Goal: Transaction & Acquisition: Purchase product/service

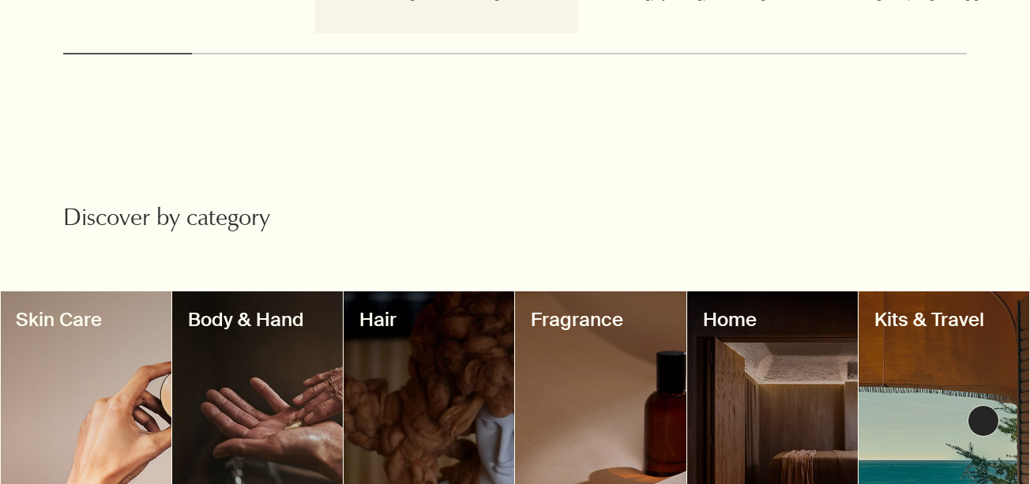
scroll to position [1264, 0]
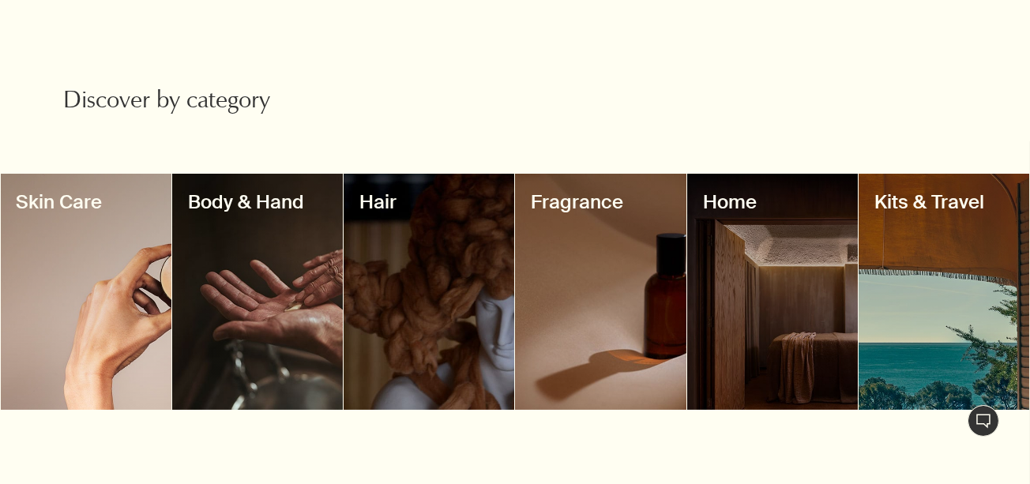
click at [585, 280] on div at bounding box center [600, 292] width 171 height 236
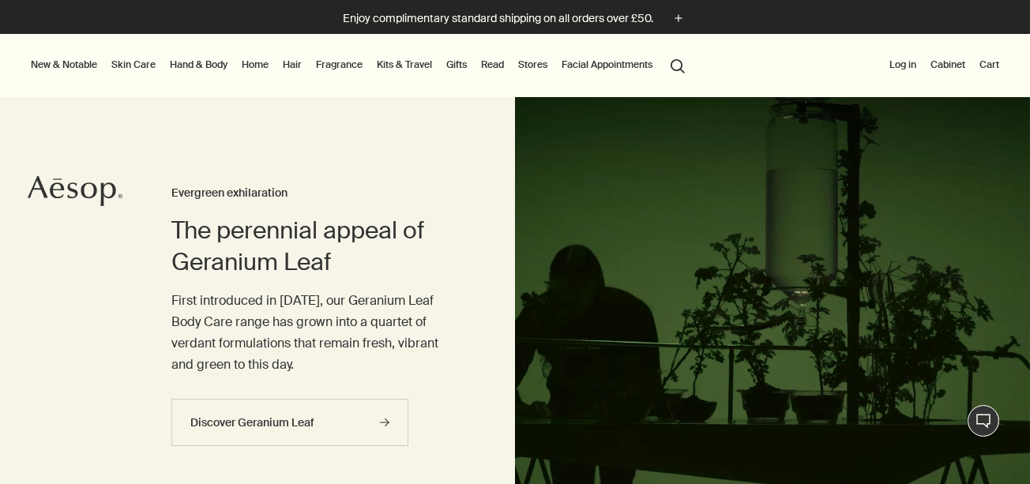
click at [681, 57] on button "search Search" at bounding box center [677, 65] width 28 height 30
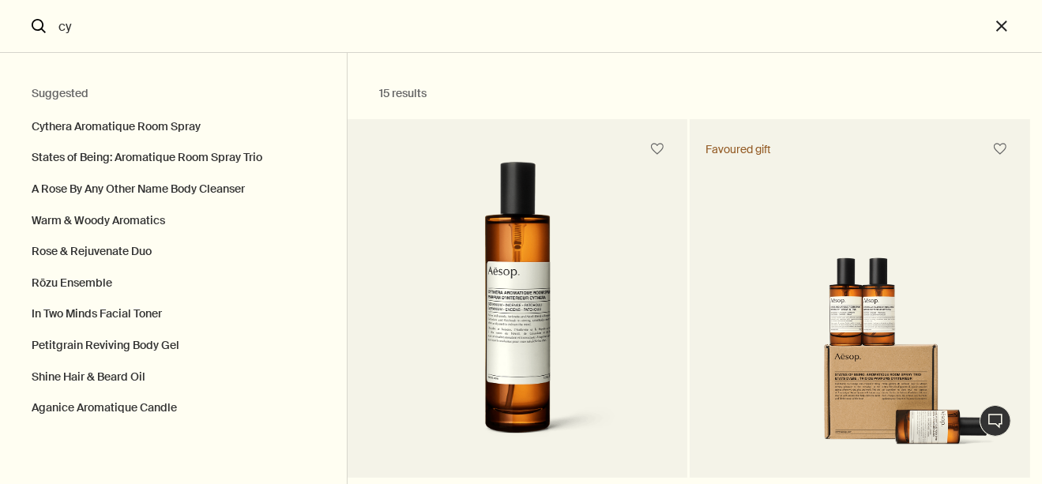
type input "c"
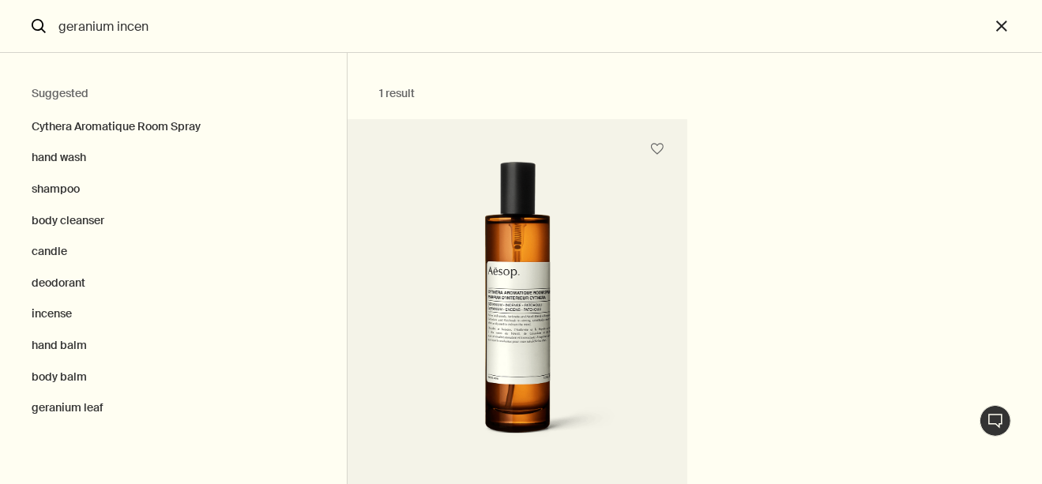
type input "geranium incen"
click at [492, 276] on img "Search" at bounding box center [516, 308] width 253 height 292
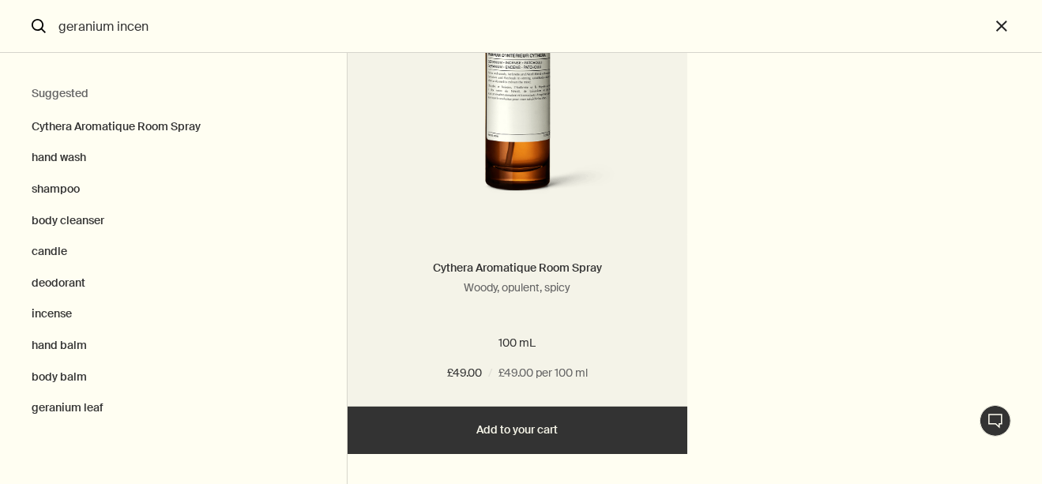
scroll to position [243, 0]
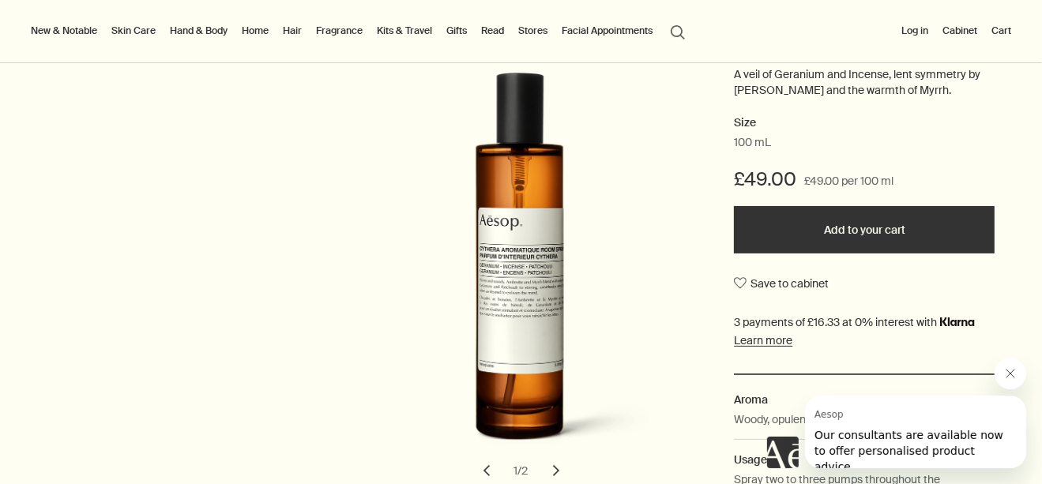
click at [863, 231] on button "Add to your cart" at bounding box center [864, 229] width 261 height 47
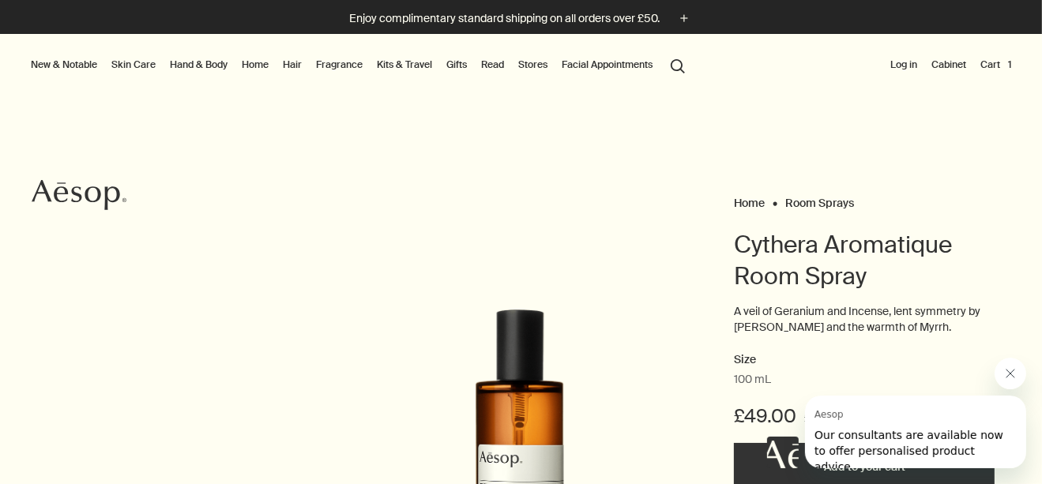
click at [257, 62] on link "Home" at bounding box center [254, 64] width 33 height 19
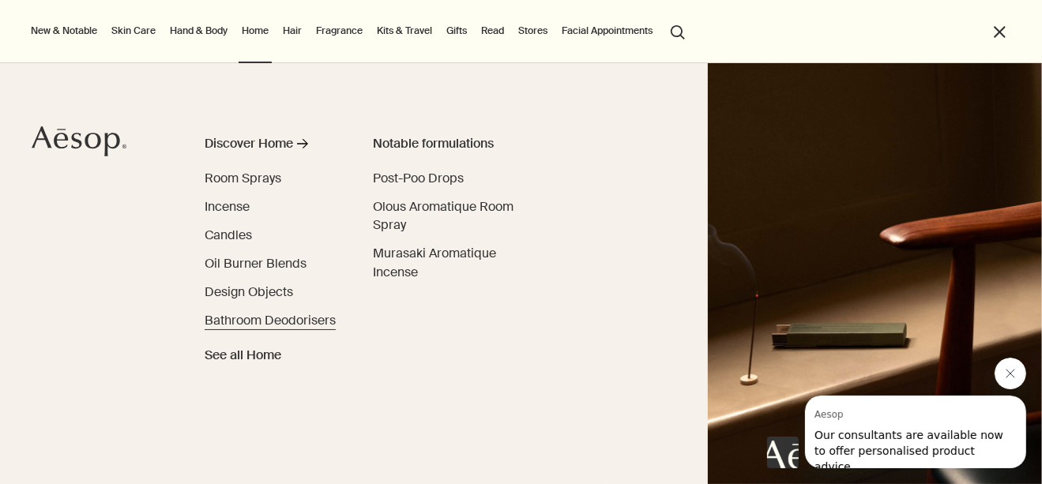
click at [245, 315] on span "Bathroom Deodorisers" at bounding box center [270, 320] width 131 height 17
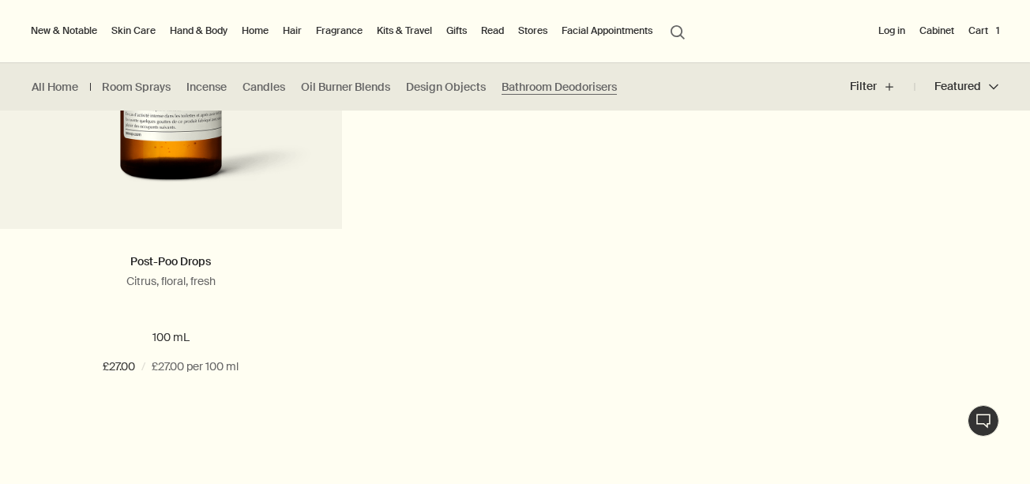
scroll to position [553, 0]
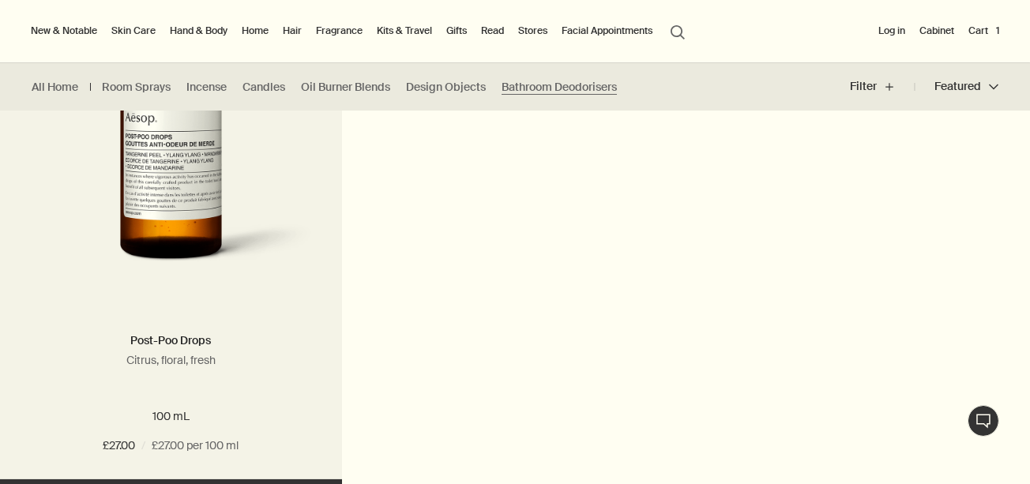
click at [172, 209] on img at bounding box center [171, 138] width 287 height 292
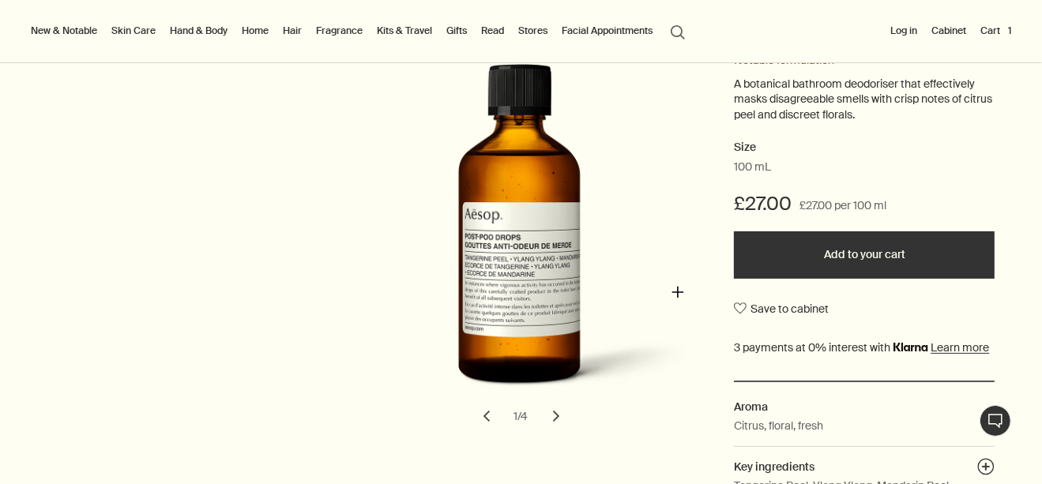
scroll to position [237, 0]
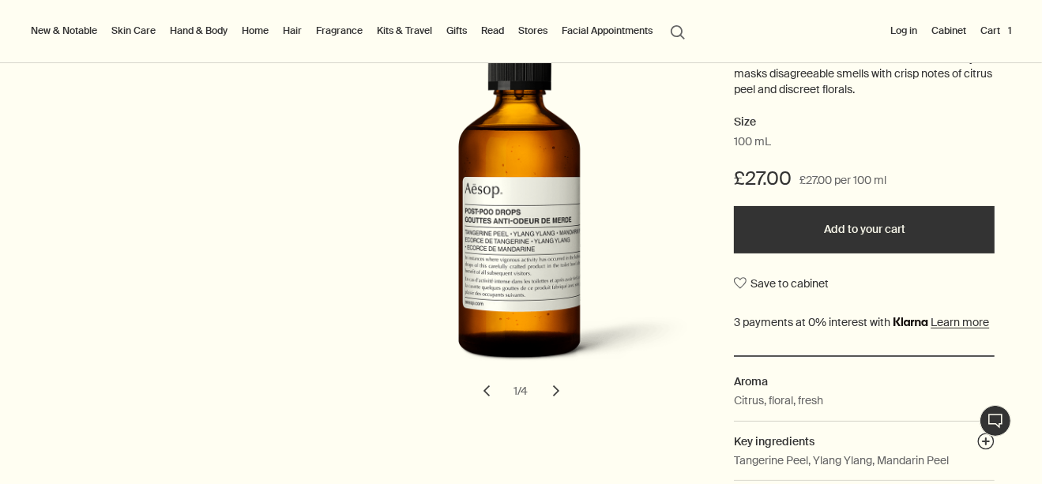
click at [820, 224] on button "Add to your cart" at bounding box center [864, 229] width 261 height 47
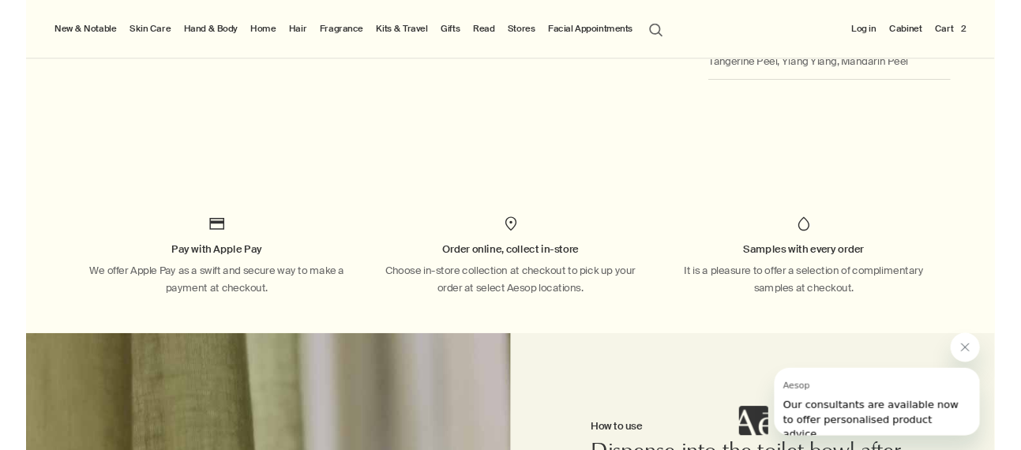
scroll to position [790, 0]
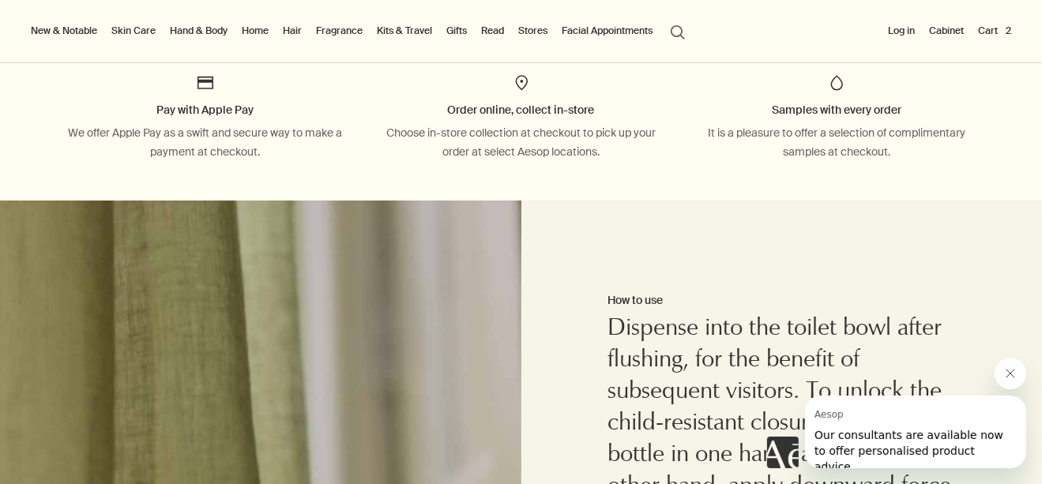
click at [986, 23] on button "Cart 2" at bounding box center [994, 30] width 39 height 19
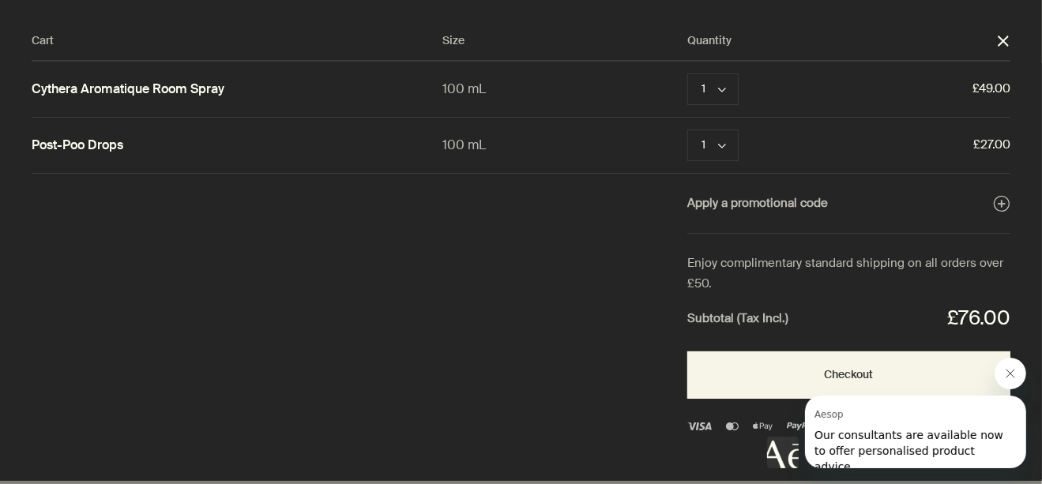
click at [817, 365] on div at bounding box center [896, 413] width 259 height 111
click at [839, 370] on div at bounding box center [896, 413] width 259 height 111
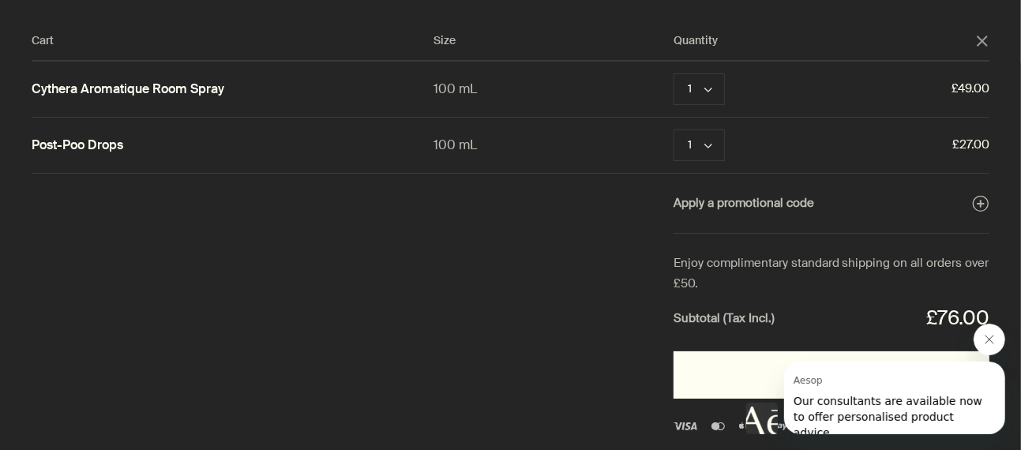
click at [714, 370] on button "Checkout" at bounding box center [832, 374] width 316 height 47
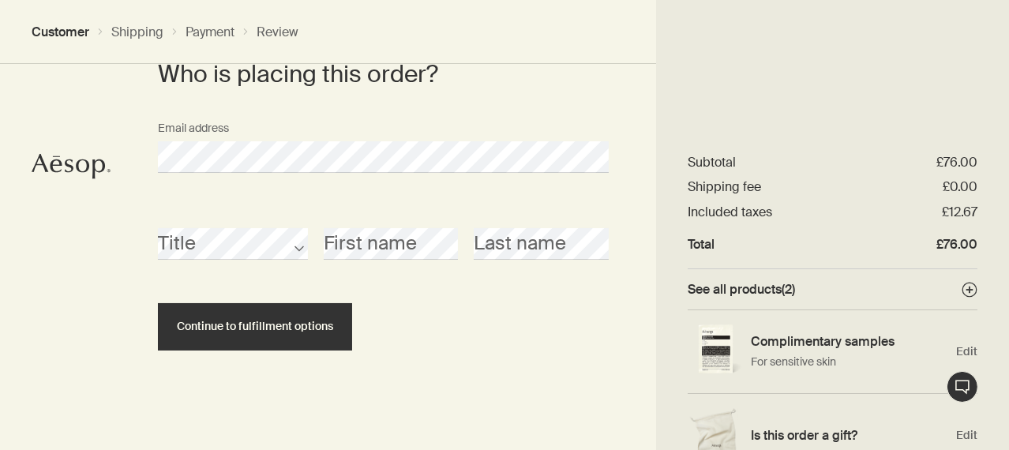
scroll to position [100, 0]
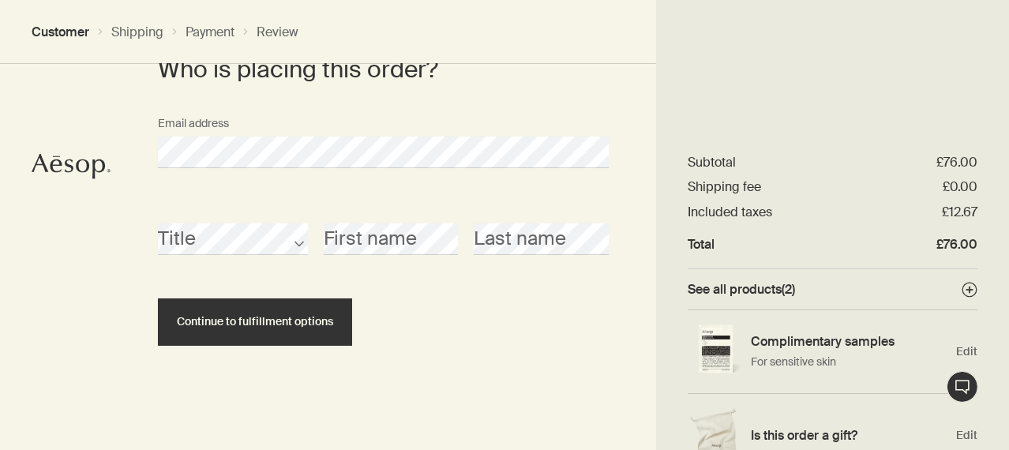
click at [181, 92] on form "Who is placing this order? Email address Title First name Last name Continue to…" at bounding box center [383, 200] width 451 height 292
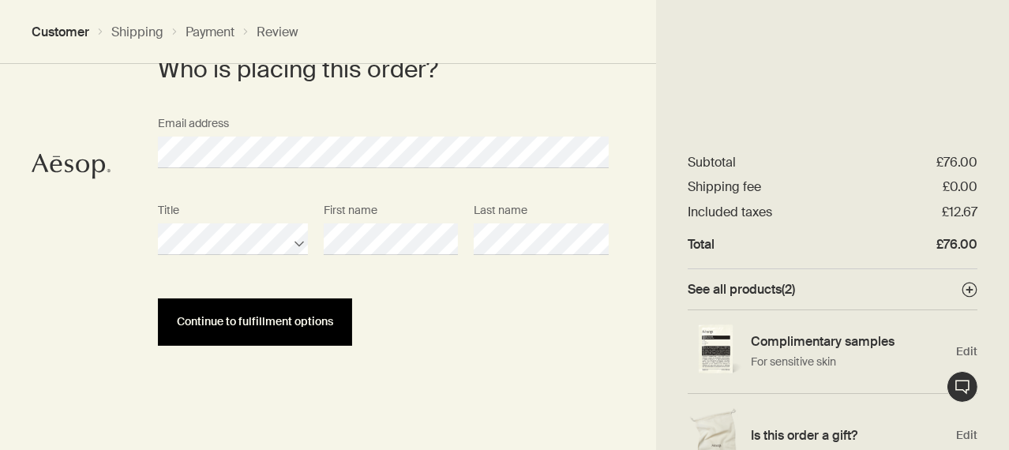
click at [289, 320] on span "Continue to fulfillment options" at bounding box center [255, 322] width 156 height 12
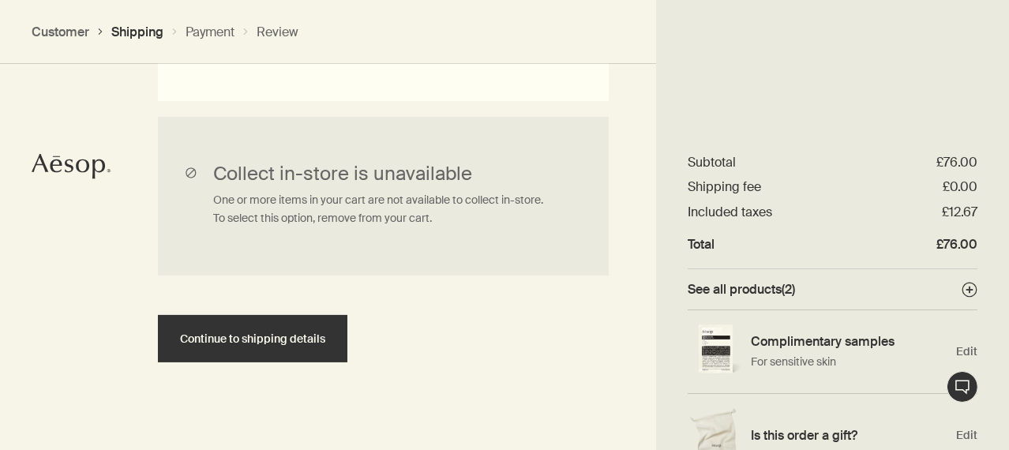
scroll to position [649, 0]
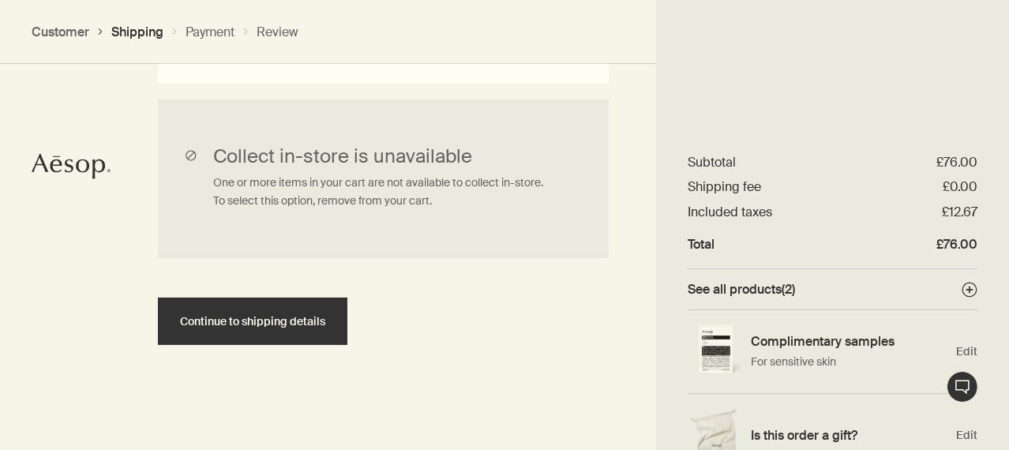
click at [289, 318] on span "Continue to shipping details" at bounding box center [252, 322] width 145 height 12
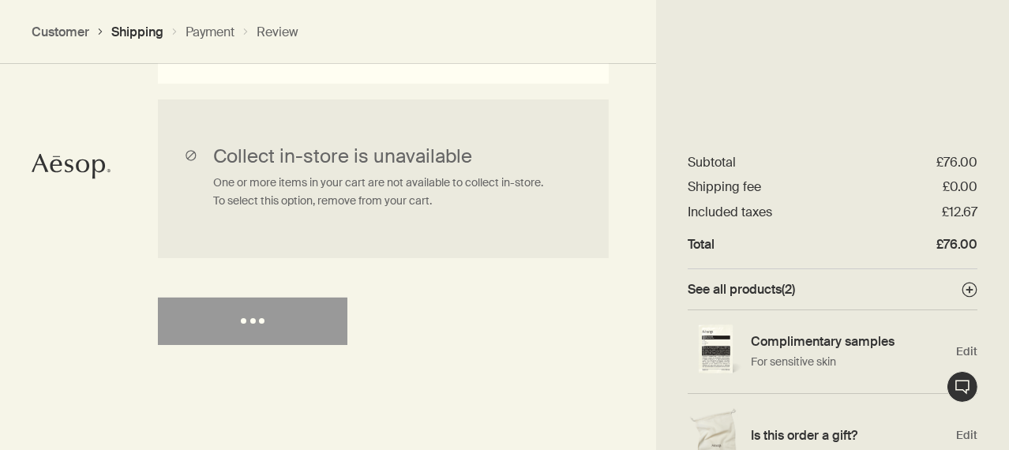
select select "GB"
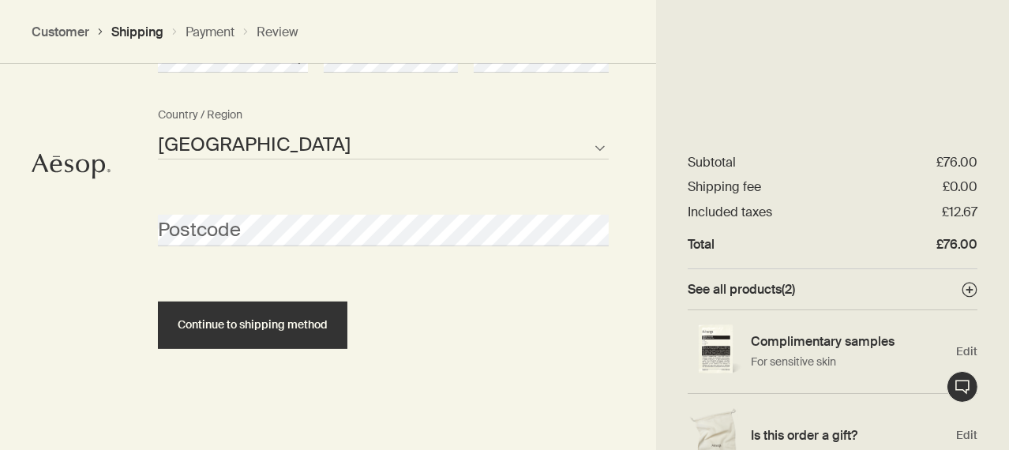
scroll to position [882, 0]
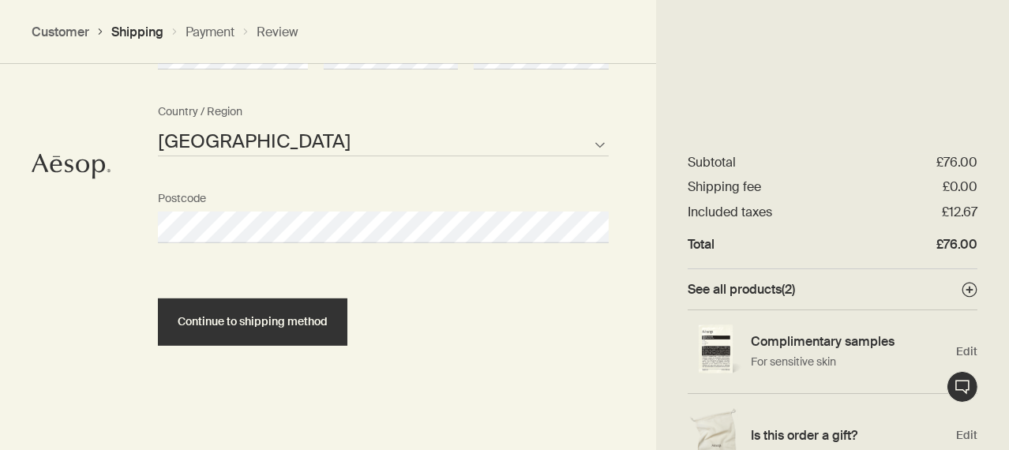
select select "GB"
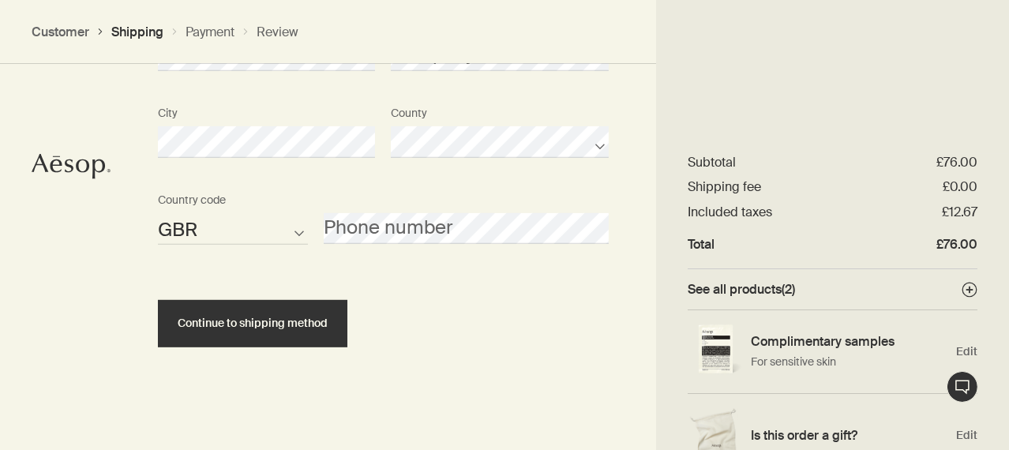
scroll to position [1230, 0]
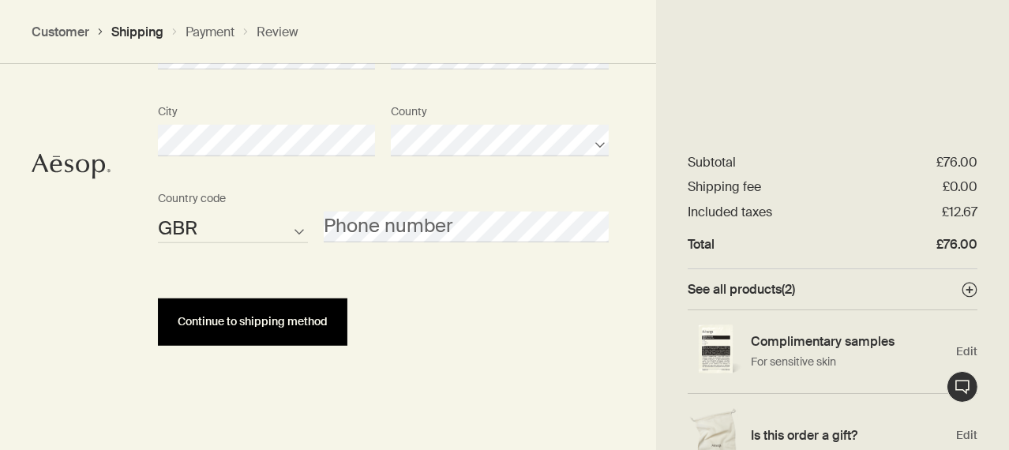
click at [274, 312] on button "Continue to shipping method" at bounding box center [253, 322] width 190 height 47
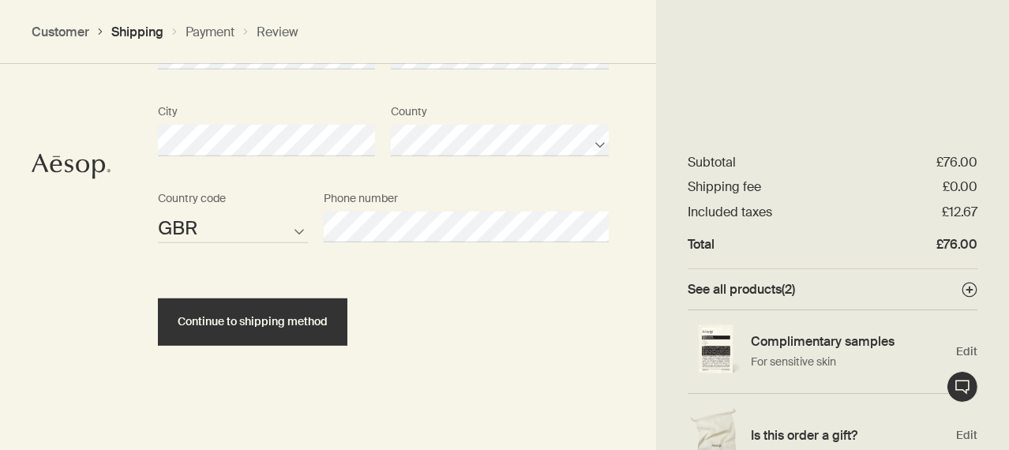
click at [454, 305] on div "Continue to shipping method" at bounding box center [383, 308] width 451 height 75
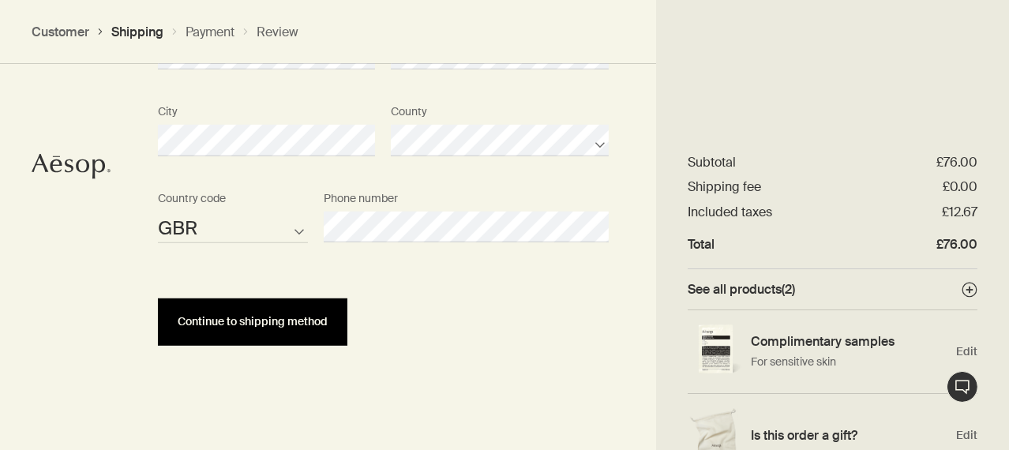
click at [300, 320] on span "Continue to shipping method" at bounding box center [253, 322] width 150 height 12
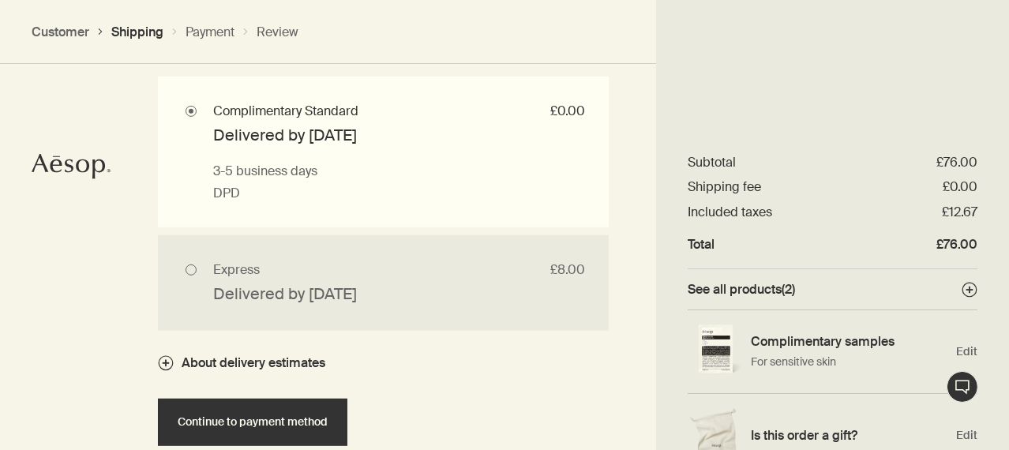
scroll to position [1635, 0]
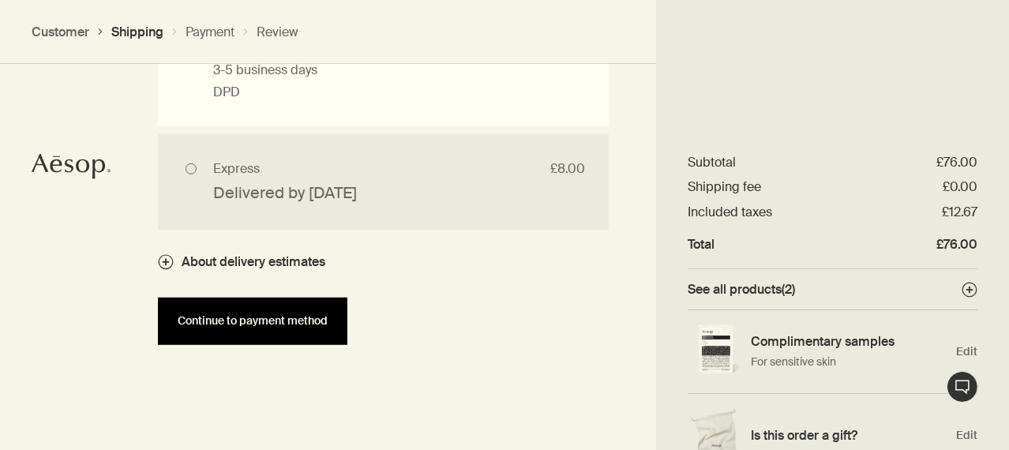
click at [294, 318] on span "Continue to payment method" at bounding box center [253, 321] width 150 height 12
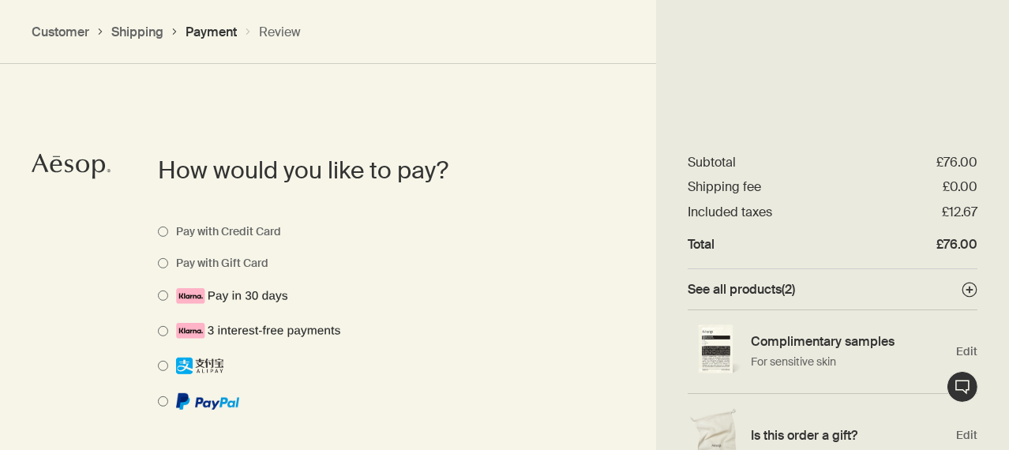
scroll to position [1120, 0]
click at [714, 344] on img "Edit" at bounding box center [715, 352] width 55 height 54
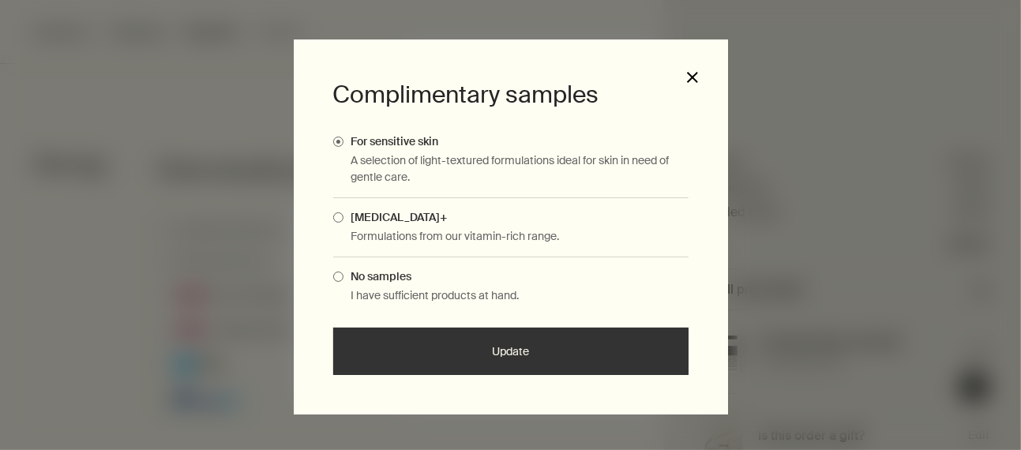
click at [689, 73] on button "close" at bounding box center [692, 77] width 14 height 14
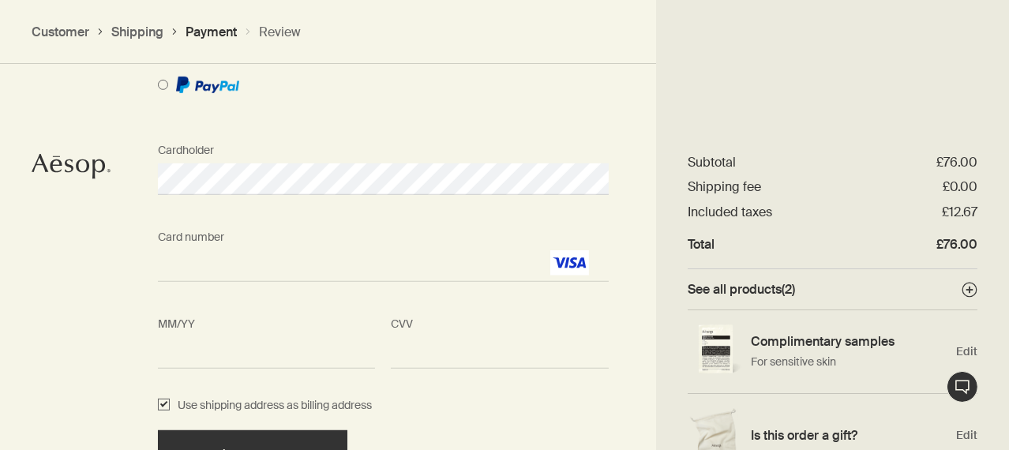
scroll to position [1568, 0]
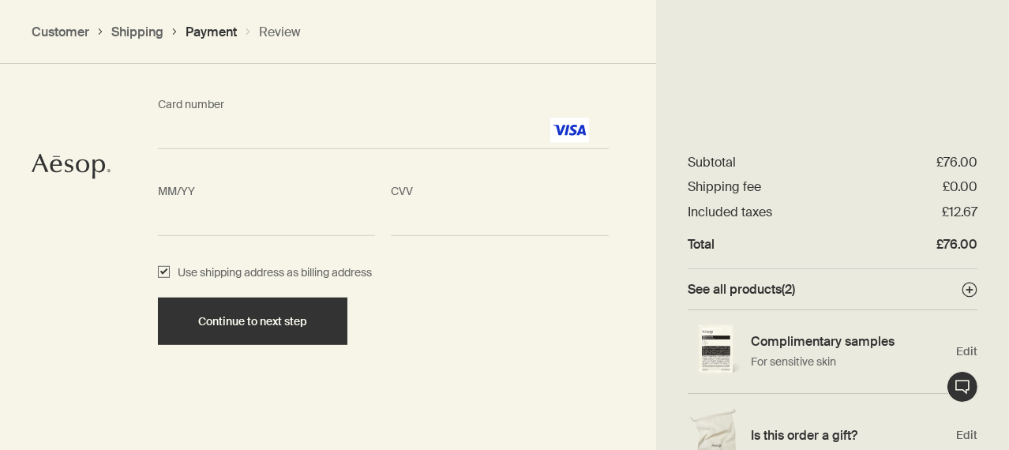
click at [400, 196] on div "CVV <p>Your browser does not support iframes.</p>" at bounding box center [499, 206] width 233 height 59
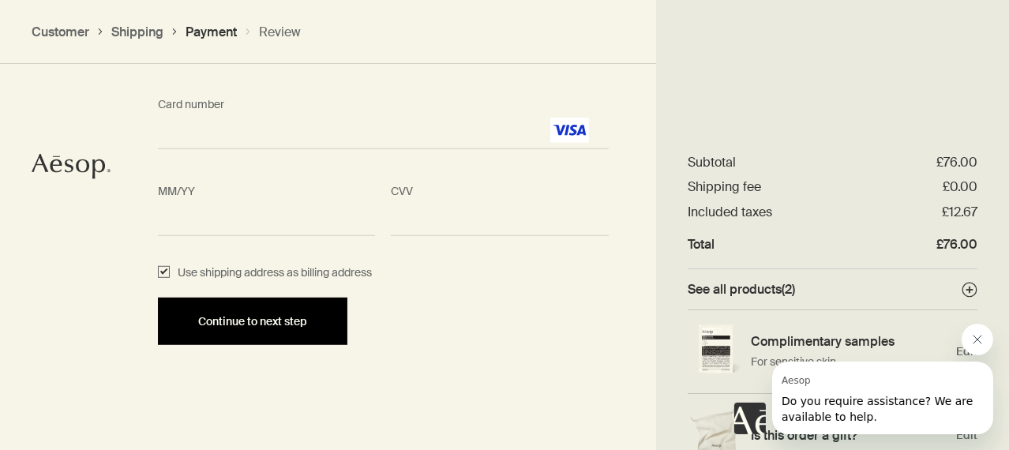
click at [276, 316] on span "Continue to next step" at bounding box center [252, 322] width 109 height 12
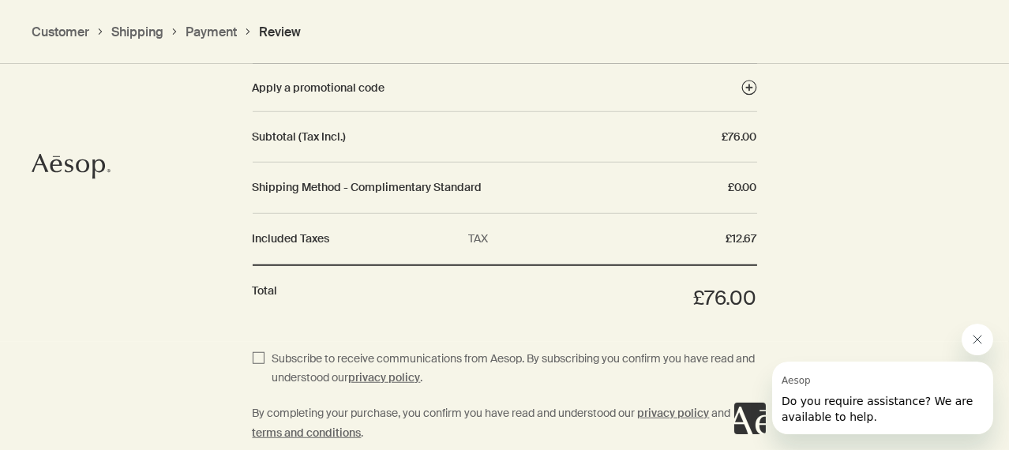
scroll to position [2049, 0]
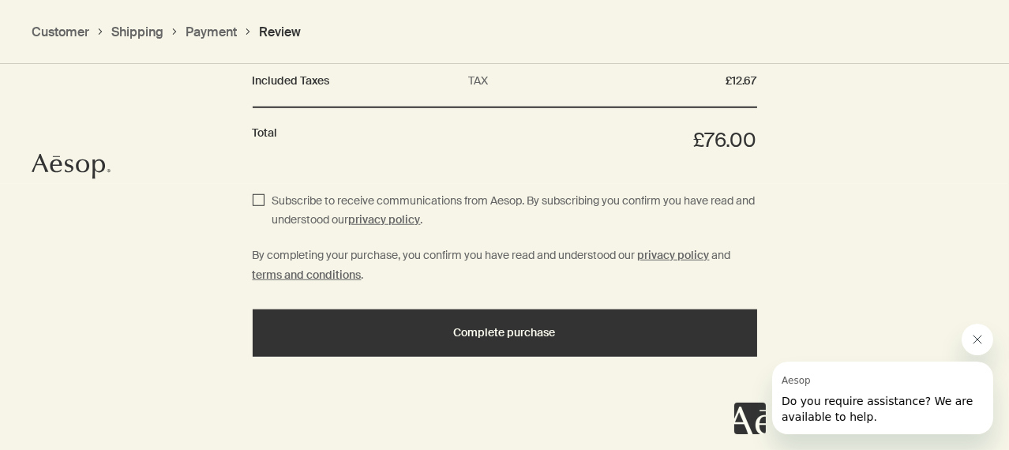
click at [257, 193] on input "Subscribe to receive communications from Aesop. By subscribing you confirm you …" at bounding box center [259, 211] width 12 height 39
checkbox input "true"
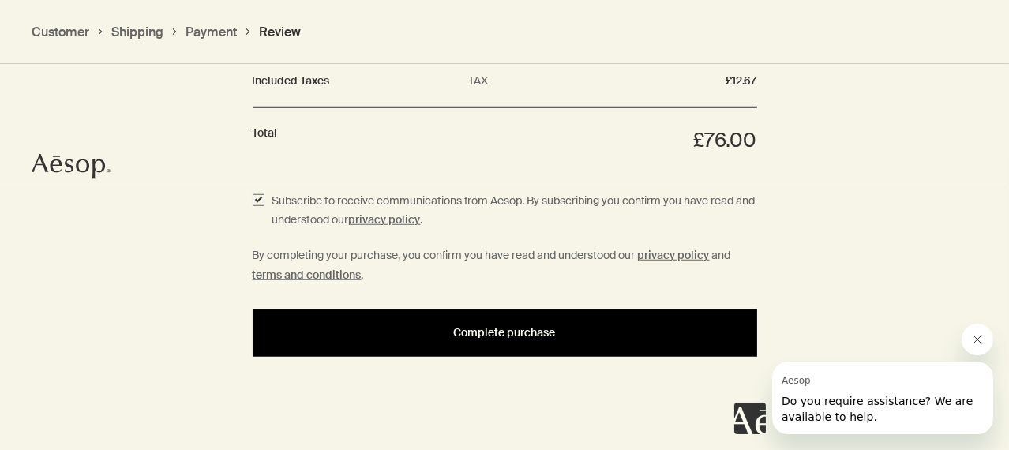
click at [501, 330] on span "Complete purchase" at bounding box center [505, 333] width 102 height 12
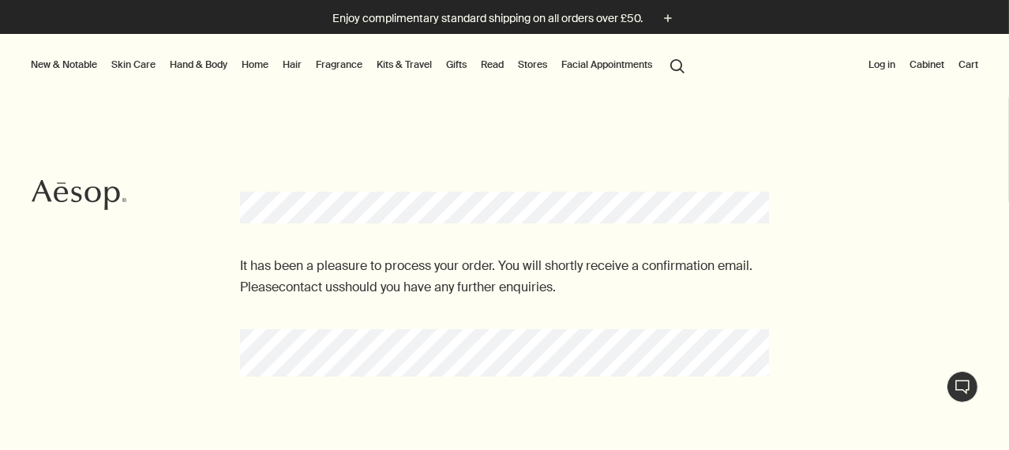
click at [291, 58] on link "Hair" at bounding box center [292, 64] width 25 height 19
